Goal: Complete application form

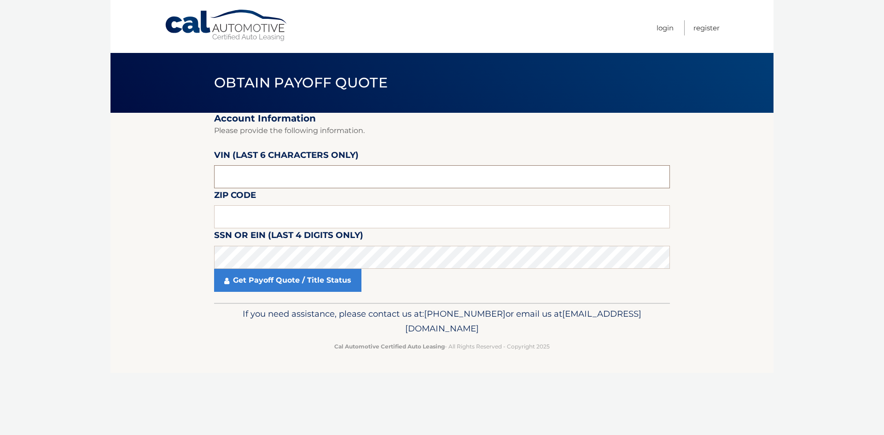
click at [251, 176] on input "text" at bounding box center [442, 176] width 456 height 23
click at [347, 185] on input "text" at bounding box center [442, 176] width 456 height 23
click at [284, 218] on input "text" at bounding box center [442, 216] width 456 height 23
click at [268, 224] on input "text" at bounding box center [442, 216] width 456 height 23
type input "07006"
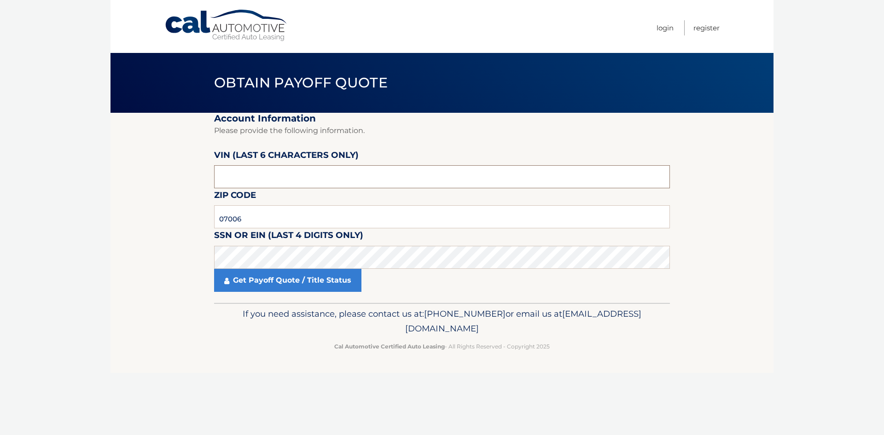
click at [243, 179] on input "text" at bounding box center [442, 176] width 456 height 23
type input "161898"
click button "For Originating Dealer" at bounding box center [0, 0] width 0 height 0
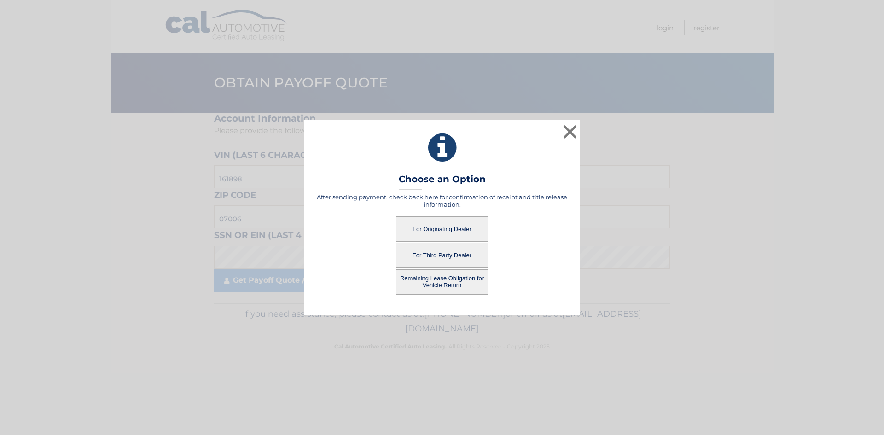
click at [450, 288] on button "Remaining Lease Obligation for Vehicle Return" at bounding box center [442, 281] width 92 height 25
